Goal: Information Seeking & Learning: Learn about a topic

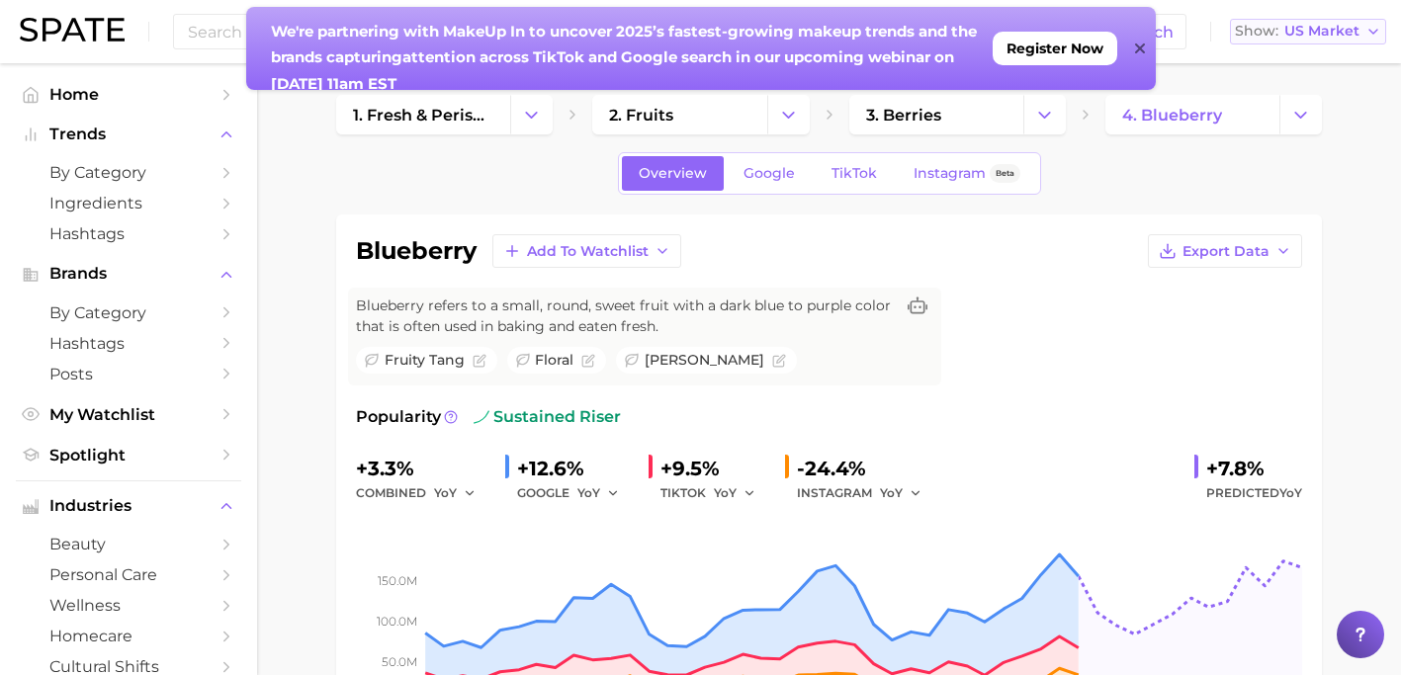
click at [1333, 32] on span "US Market" at bounding box center [1321, 31] width 75 height 11
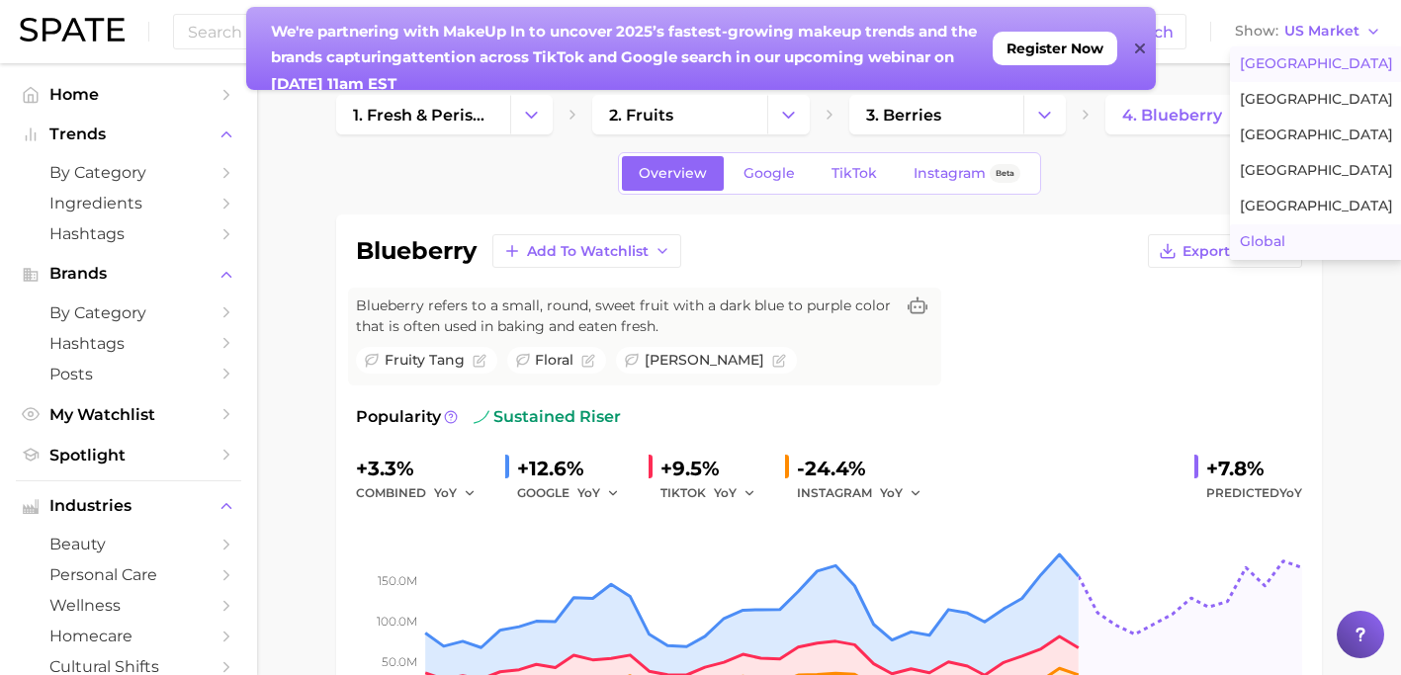
click at [1284, 236] on span "Global" at bounding box center [1262, 241] width 45 height 17
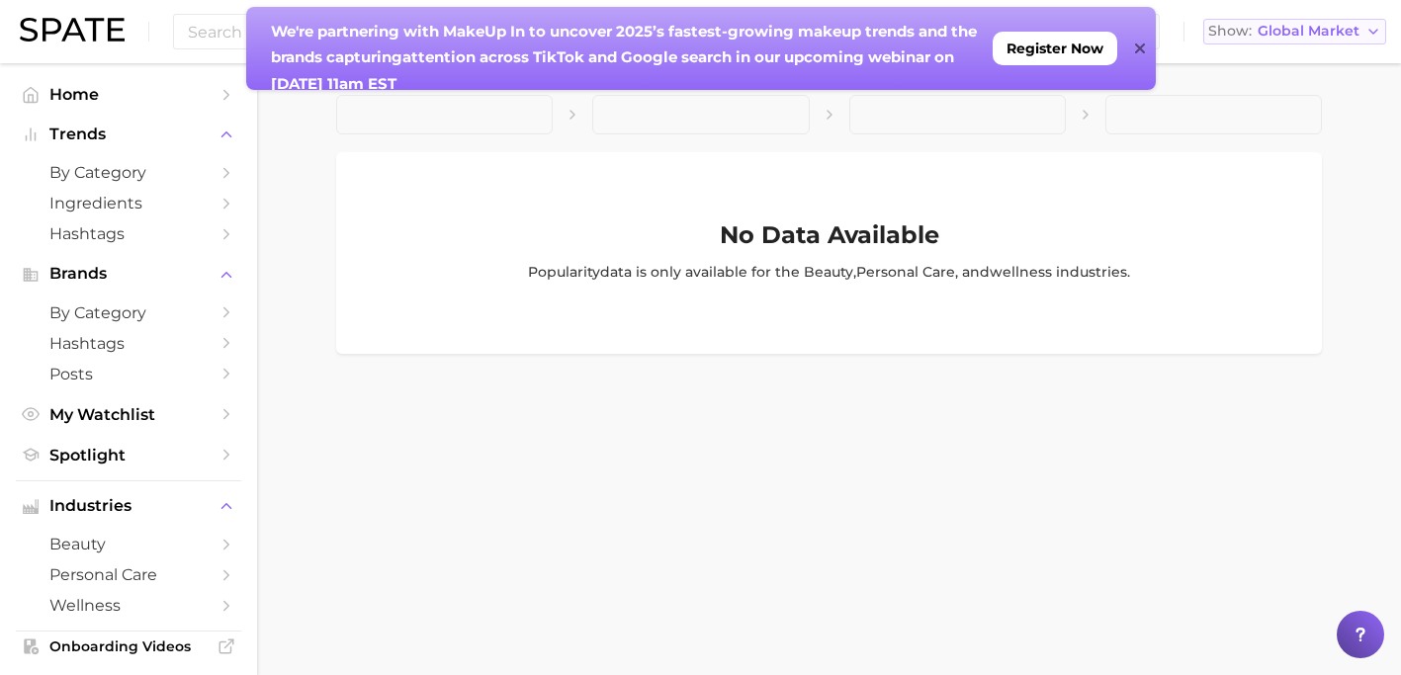
click at [1350, 36] on span "Global Market" at bounding box center [1308, 31] width 102 height 11
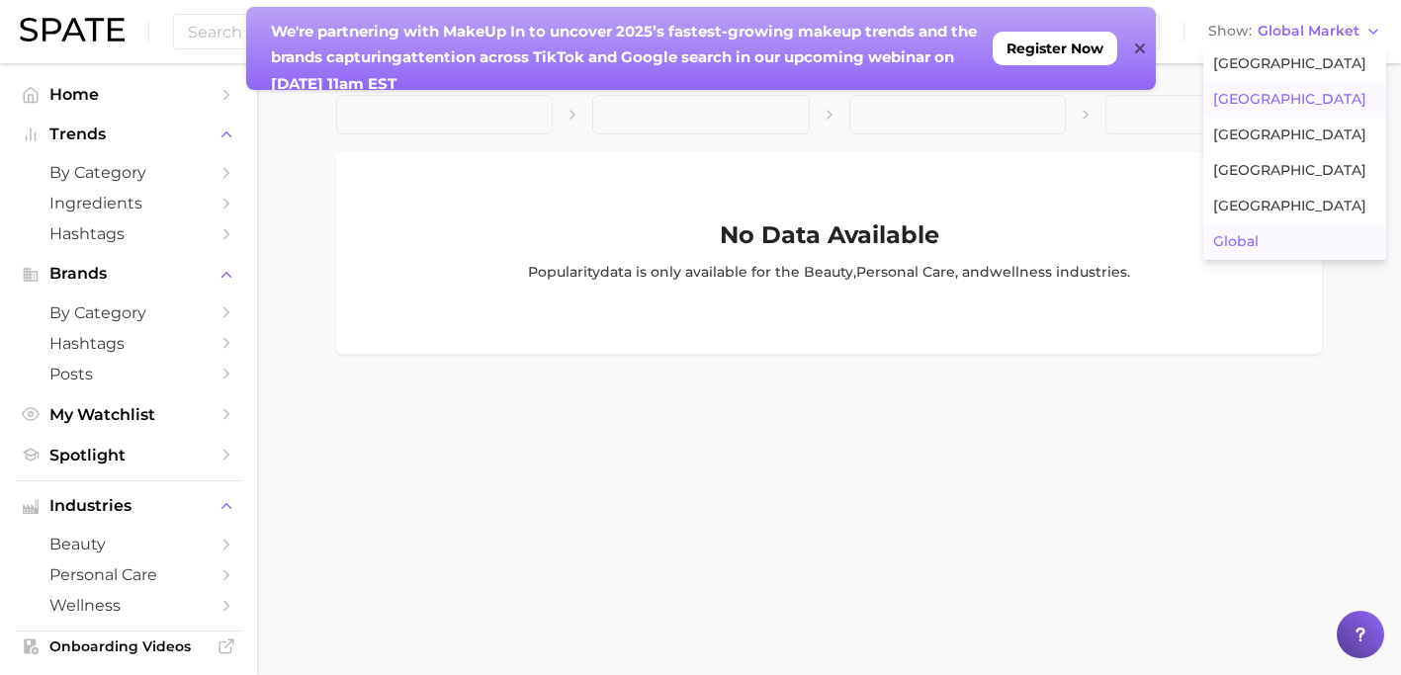
click at [1311, 99] on span "United Kingdom" at bounding box center [1289, 99] width 153 height 17
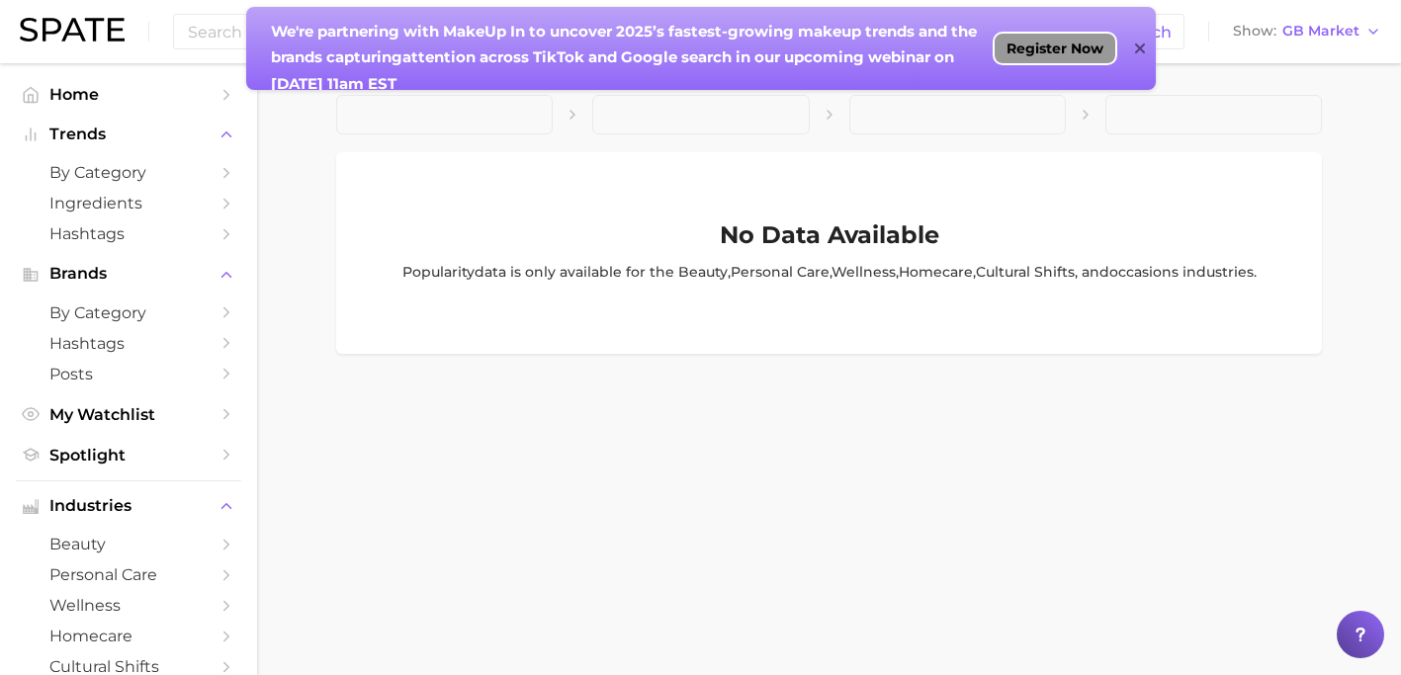
click at [1059, 47] on span "Register Now" at bounding box center [1054, 49] width 97 height 16
